Goal: Transaction & Acquisition: Purchase product/service

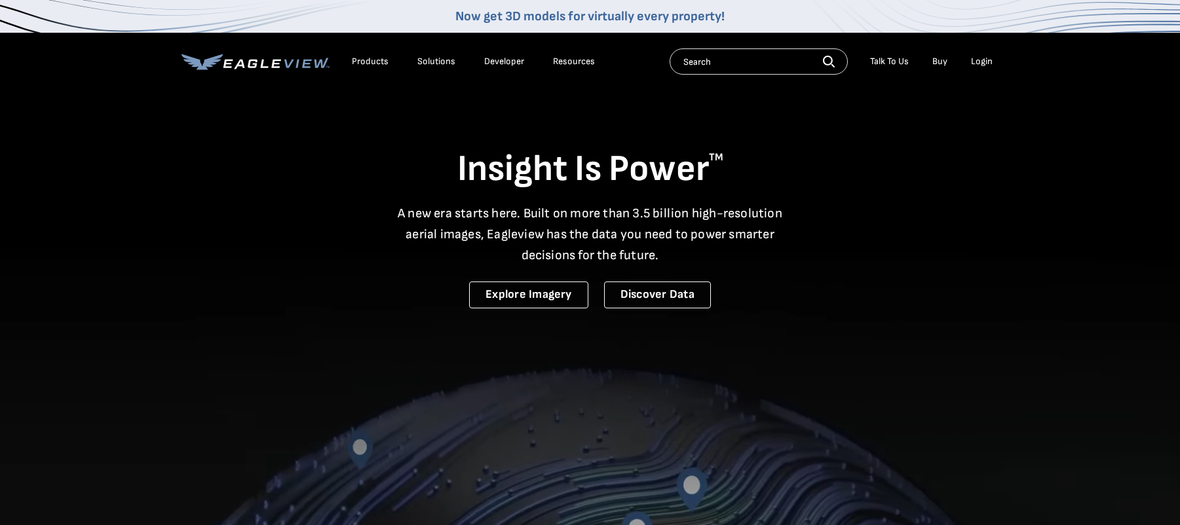
click at [981, 64] on div "Login" at bounding box center [982, 62] width 22 height 12
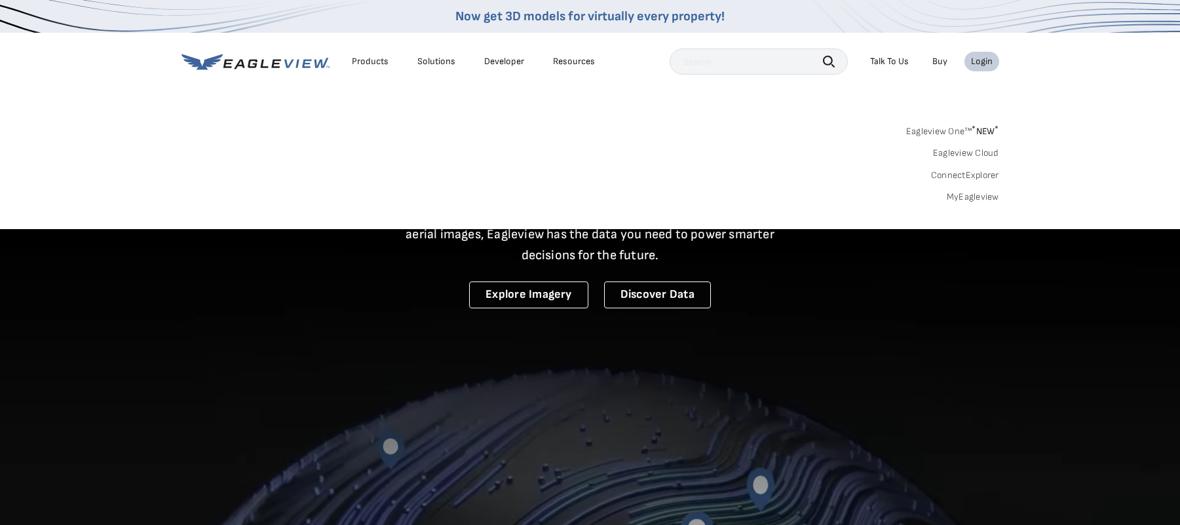
scroll to position [2, 0]
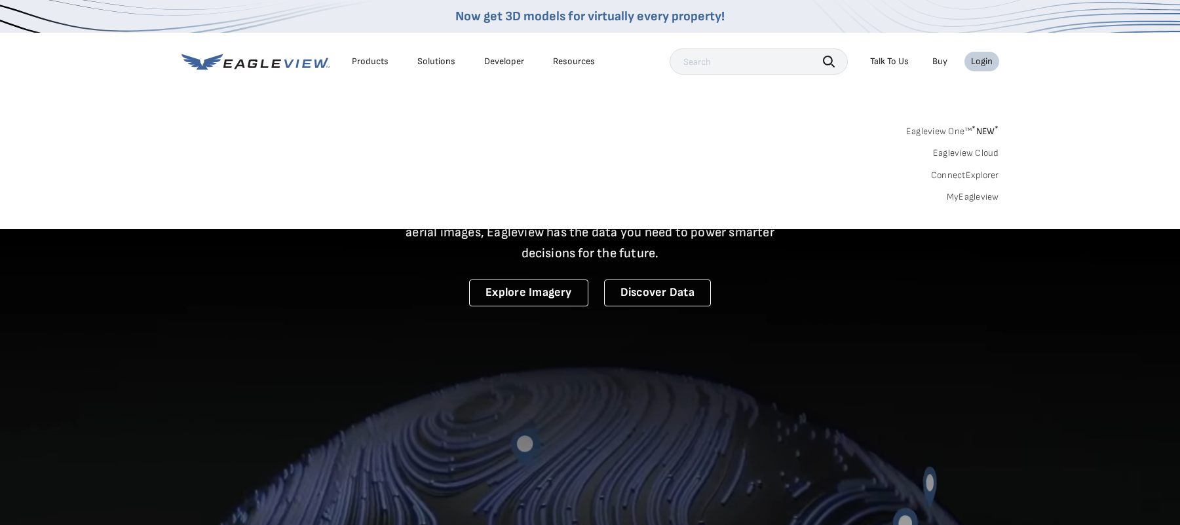
click at [970, 197] on link "MyEagleview" at bounding box center [972, 197] width 52 height 12
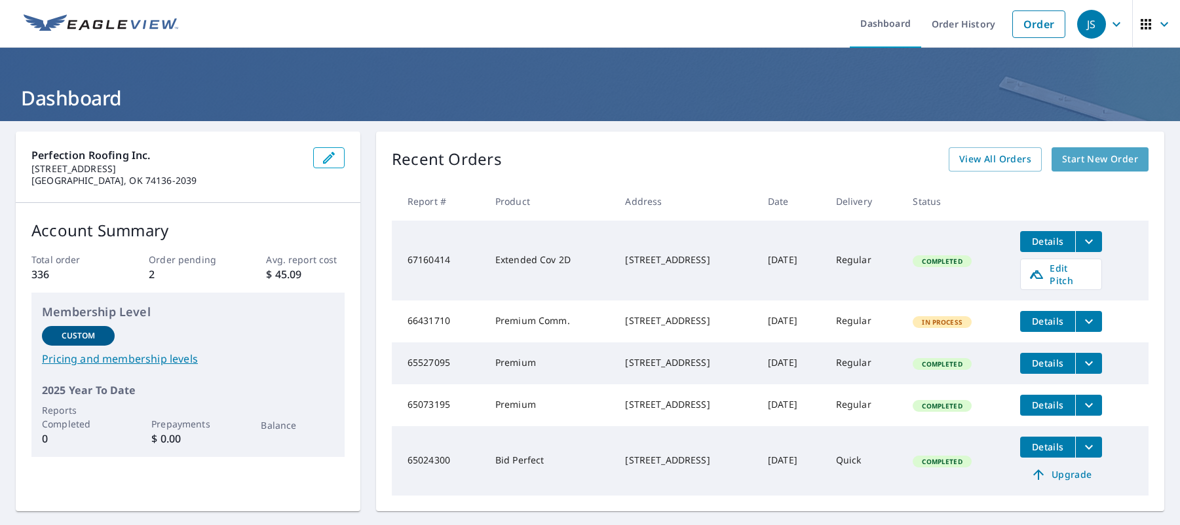
click at [1095, 162] on span "Start New Order" at bounding box center [1100, 159] width 76 height 16
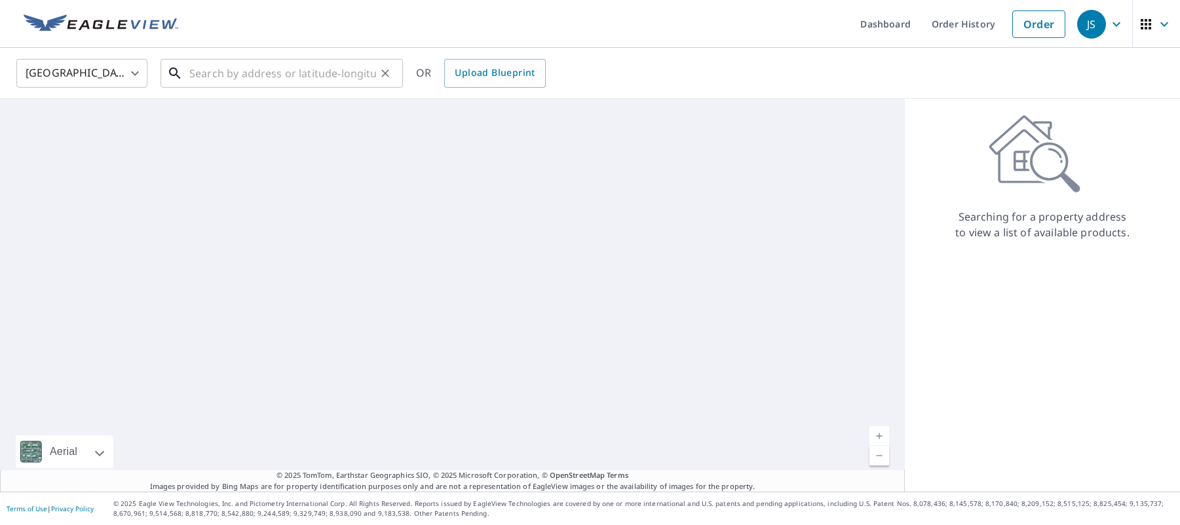
click at [219, 70] on input "text" at bounding box center [282, 73] width 187 height 37
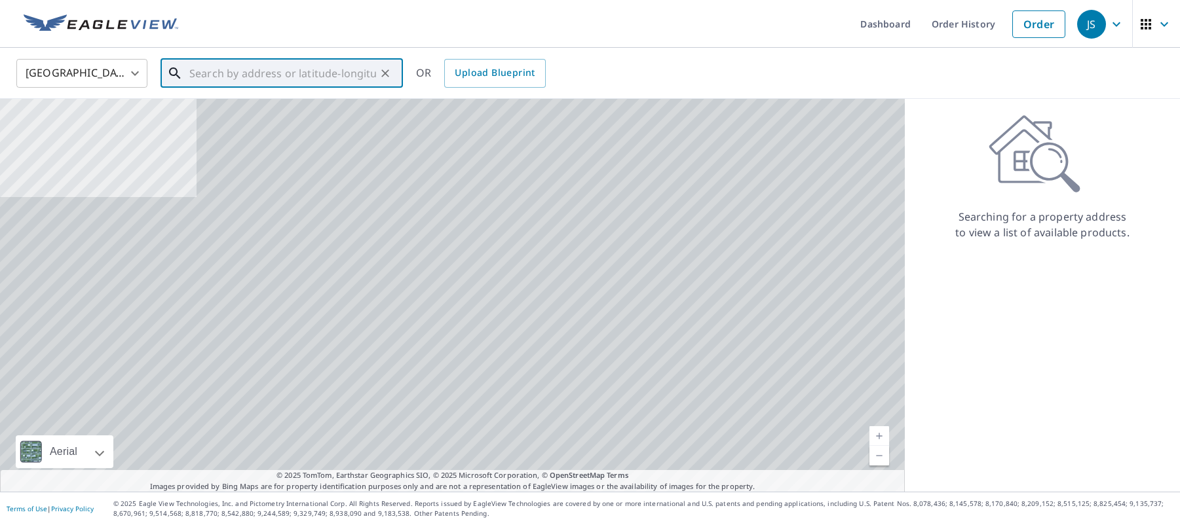
click at [213, 75] on input "text" at bounding box center [282, 73] width 187 height 37
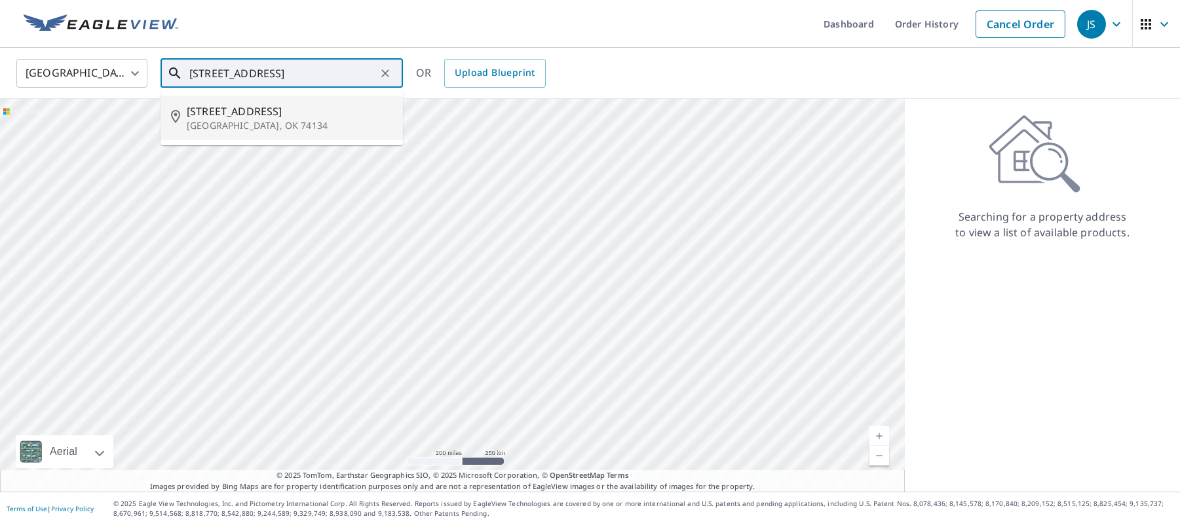
click at [269, 113] on span "[STREET_ADDRESS]" at bounding box center [290, 111] width 206 height 16
type input "[STREET_ADDRESS]"
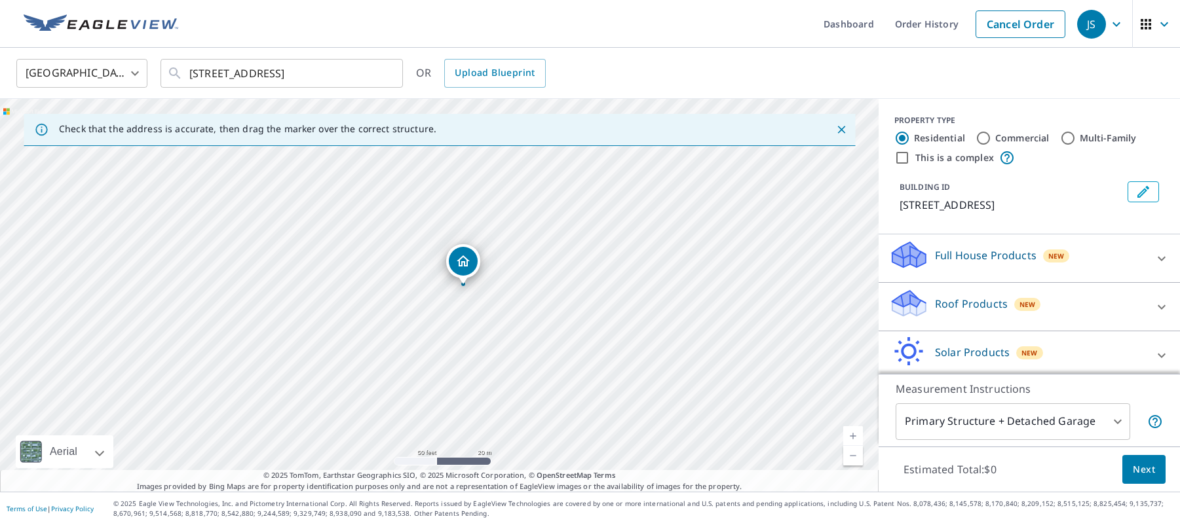
drag, startPoint x: 453, startPoint y: 261, endPoint x: 870, endPoint y: 198, distance: 421.3
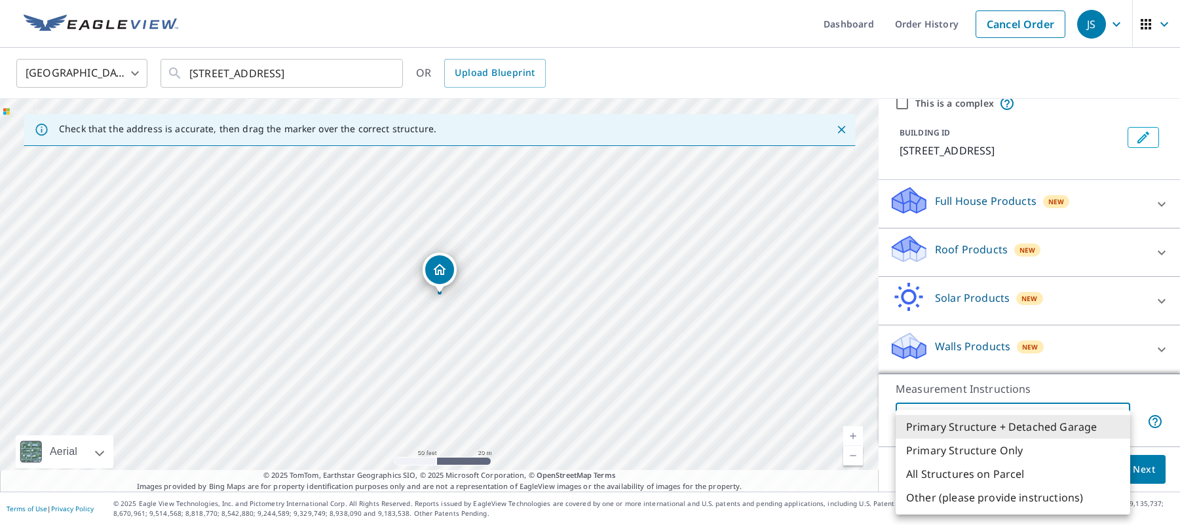
click at [1117, 424] on body "JS JS Dashboard Order History Cancel Order JS [GEOGRAPHIC_DATA] [GEOGRAPHIC_DAT…" at bounding box center [590, 262] width 1180 height 525
click at [981, 453] on li "Primary Structure Only" at bounding box center [1012, 451] width 234 height 24
type input "2"
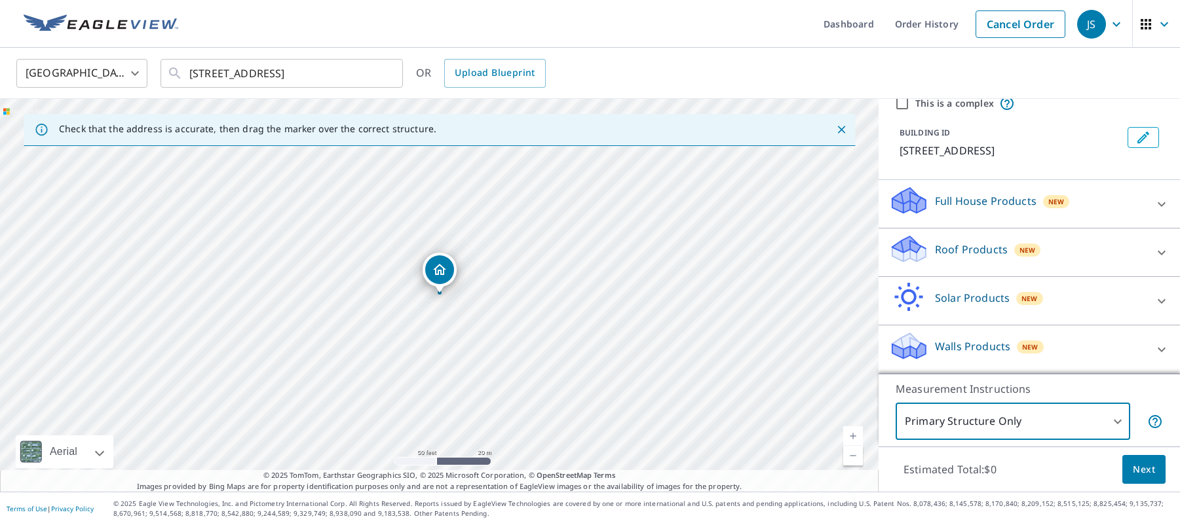
click at [1140, 472] on span "Next" at bounding box center [1144, 470] width 22 height 16
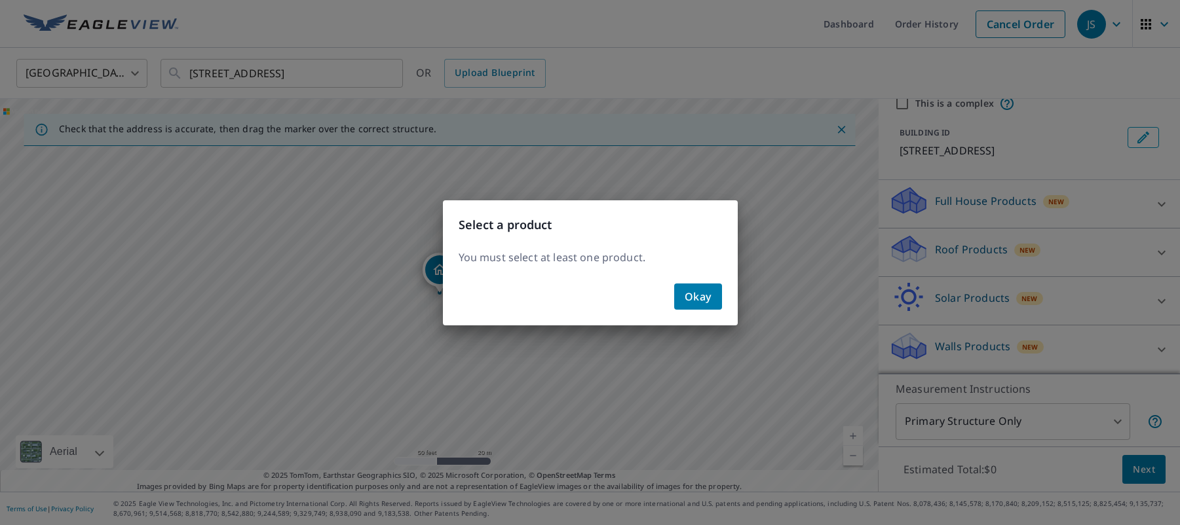
click at [700, 295] on span "Okay" at bounding box center [697, 297] width 27 height 18
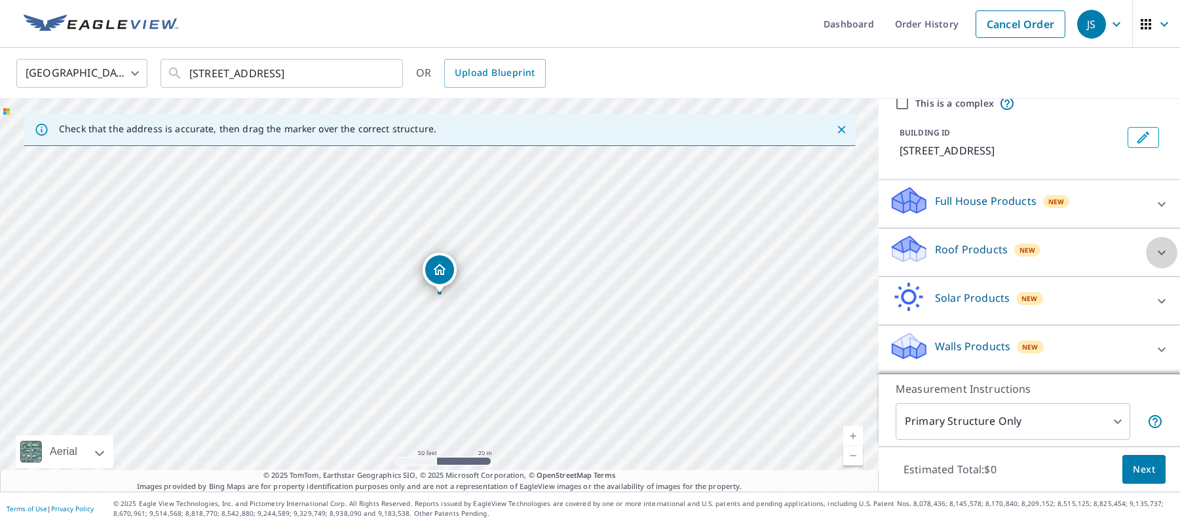
click at [1163, 252] on icon at bounding box center [1161, 252] width 8 height 5
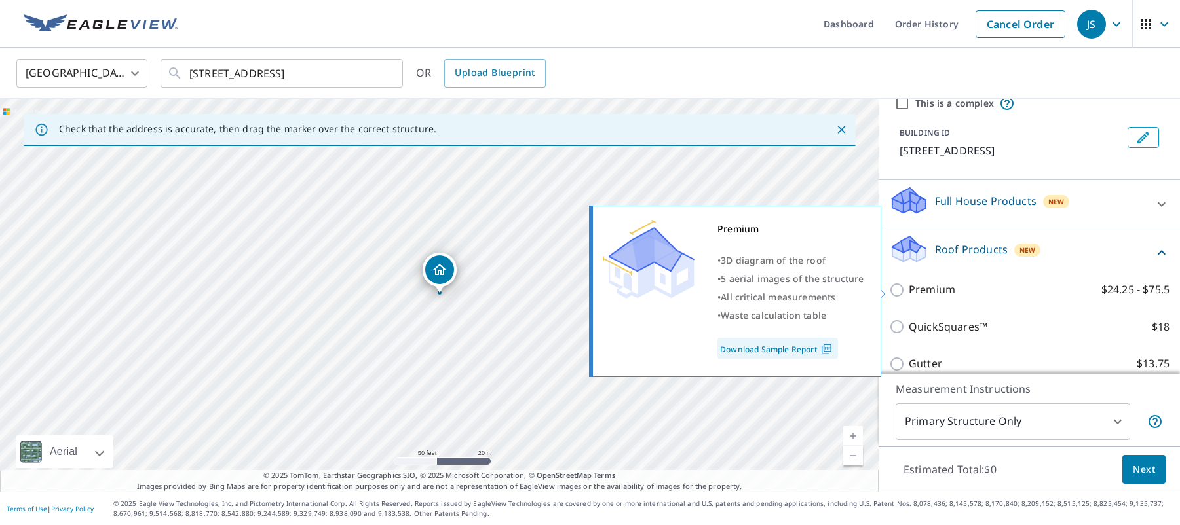
click at [884, 295] on span at bounding box center [883, 294] width 7 height 9
click at [897, 294] on input "Premium $24.25 - $75.5" at bounding box center [899, 290] width 20 height 16
checkbox input "true"
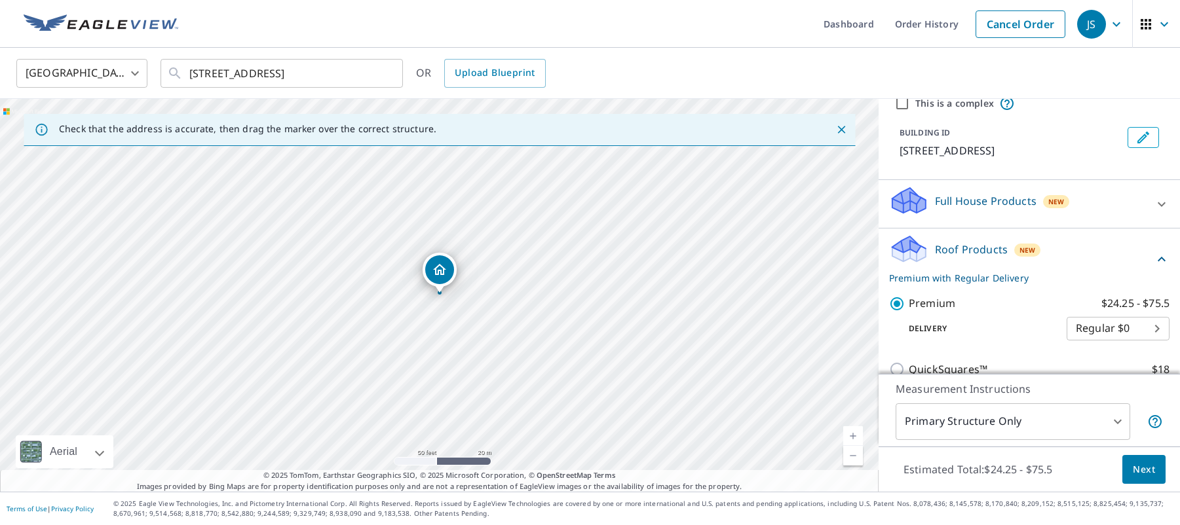
click at [1139, 475] on span "Next" at bounding box center [1144, 470] width 22 height 16
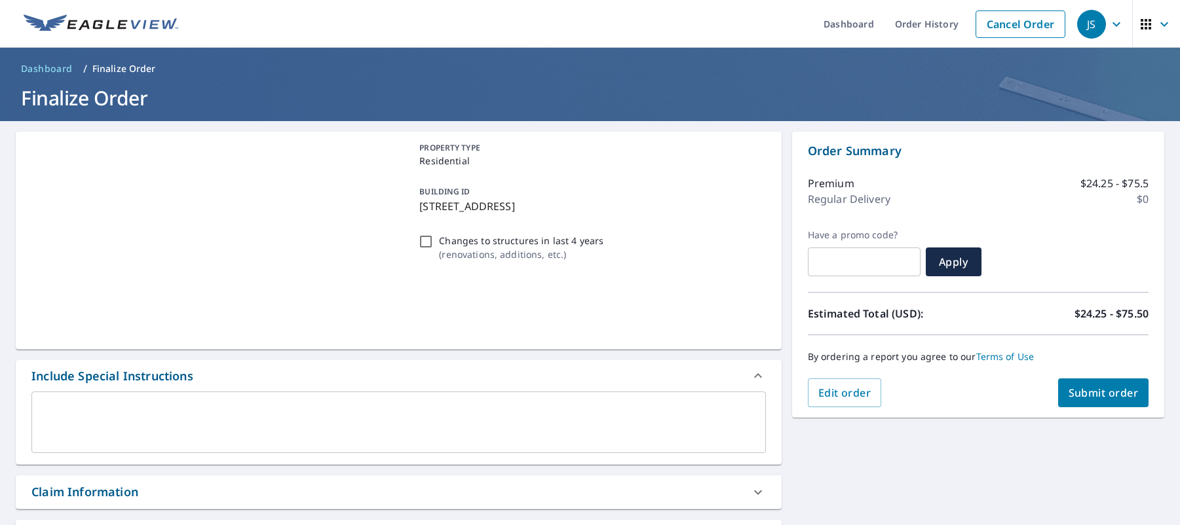
click at [1087, 396] on span "Submit order" at bounding box center [1103, 393] width 70 height 14
